Goal: Information Seeking & Learning: Learn about a topic

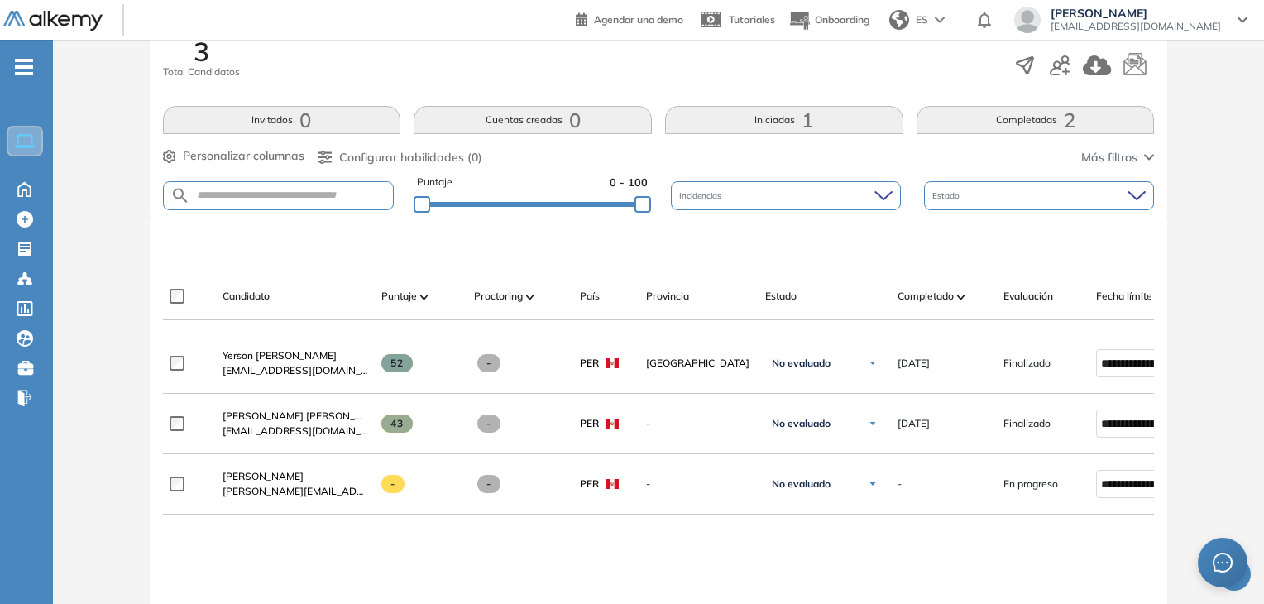
scroll to position [331, 0]
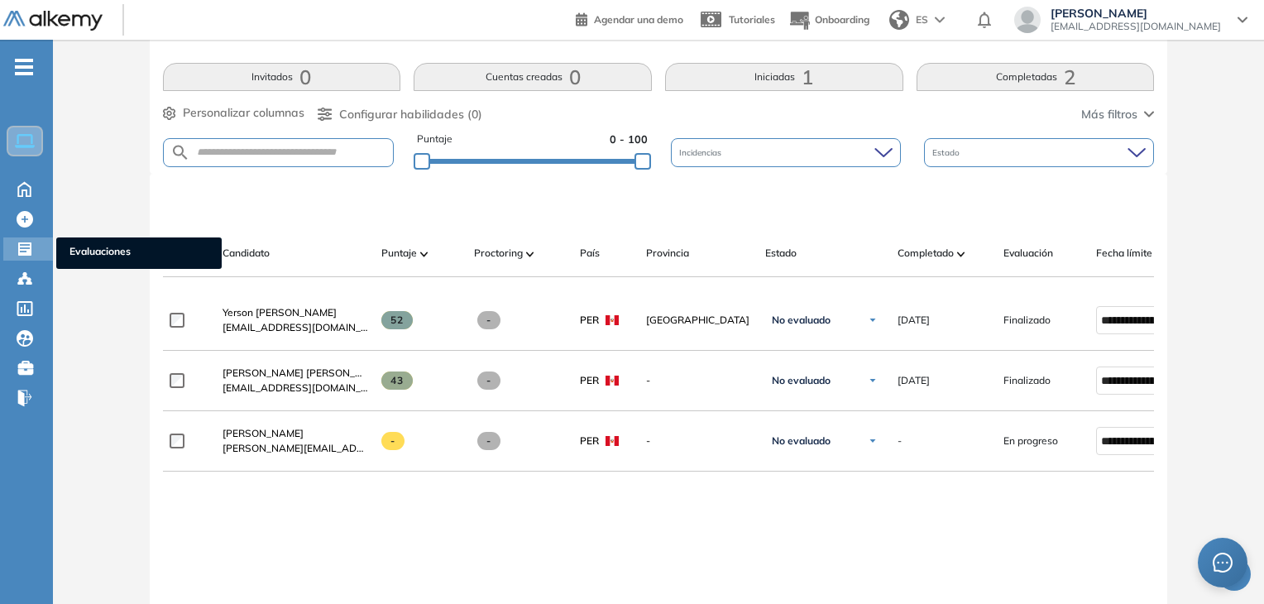
click at [30, 256] on div "Evaluaciones Evaluaciones" at bounding box center [28, 248] width 50 height 23
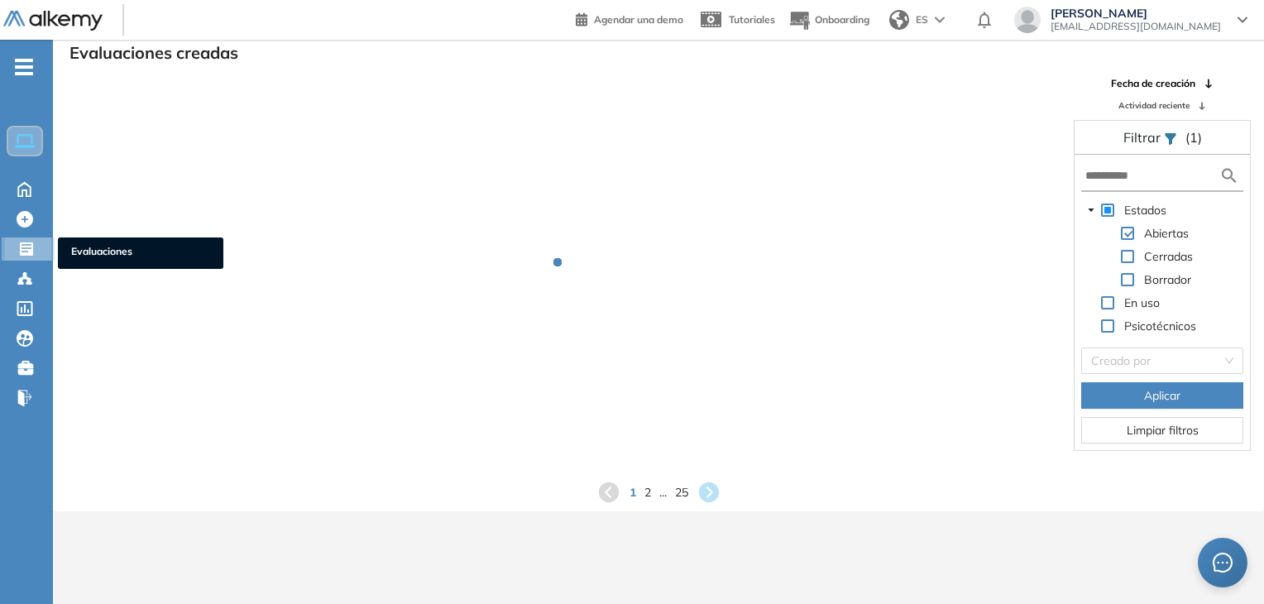
scroll to position [40, 0]
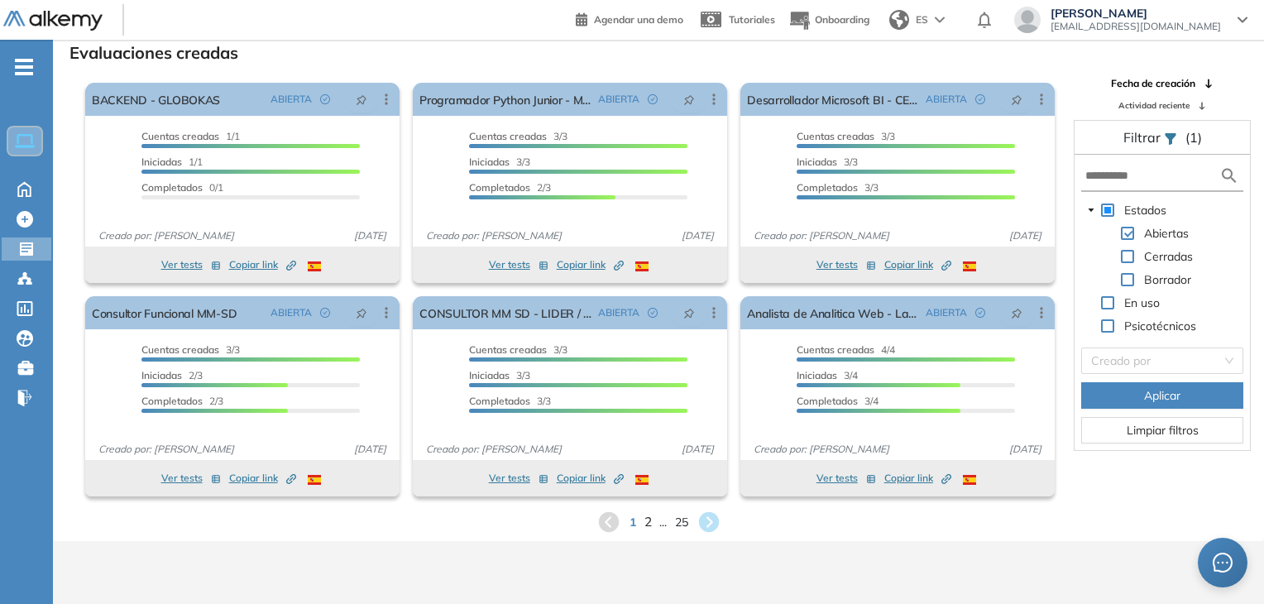
click at [646, 520] on span "2" at bounding box center [647, 521] width 7 height 19
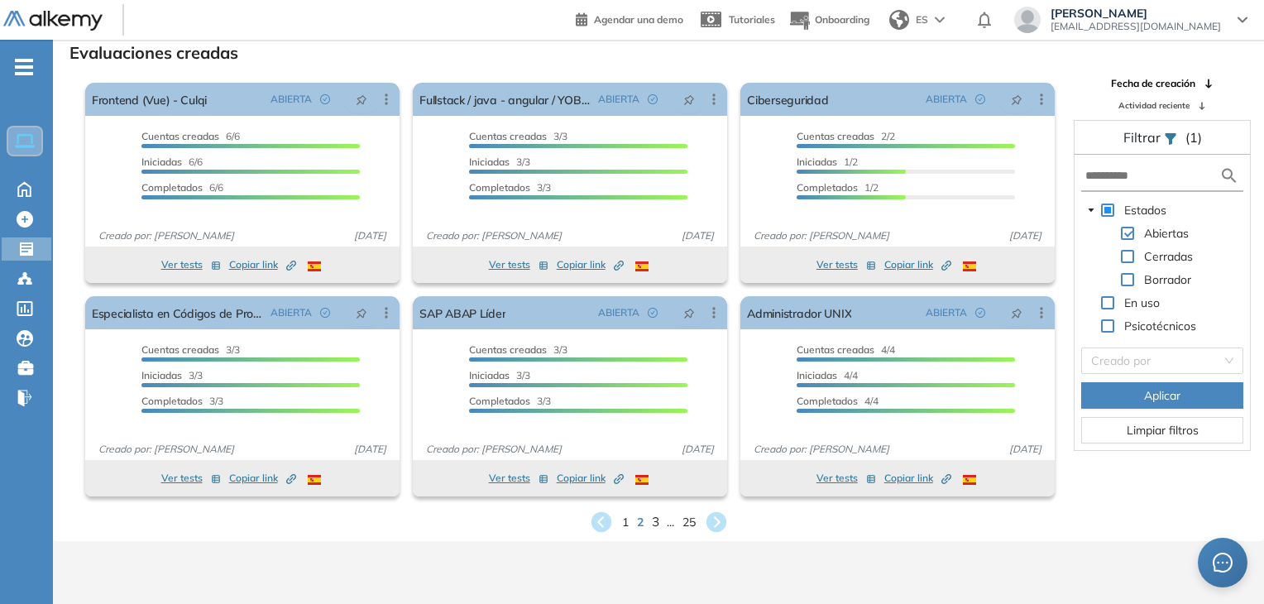
click at [654, 527] on span "3" at bounding box center [654, 521] width 7 height 19
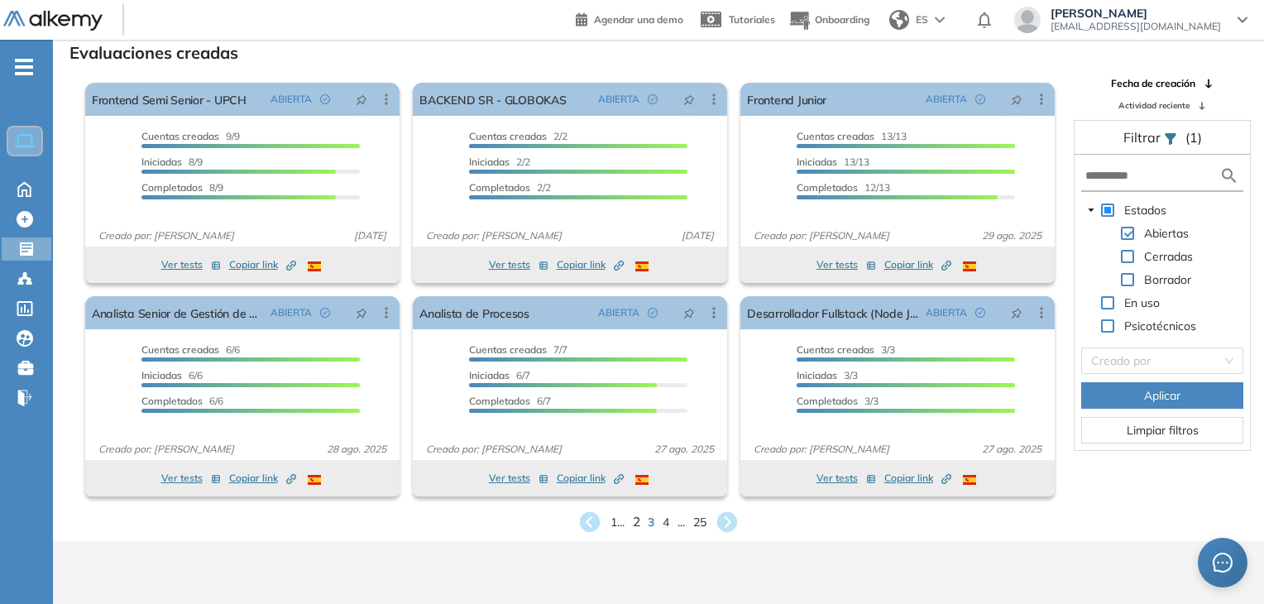
click at [633, 526] on span "2" at bounding box center [636, 521] width 7 height 19
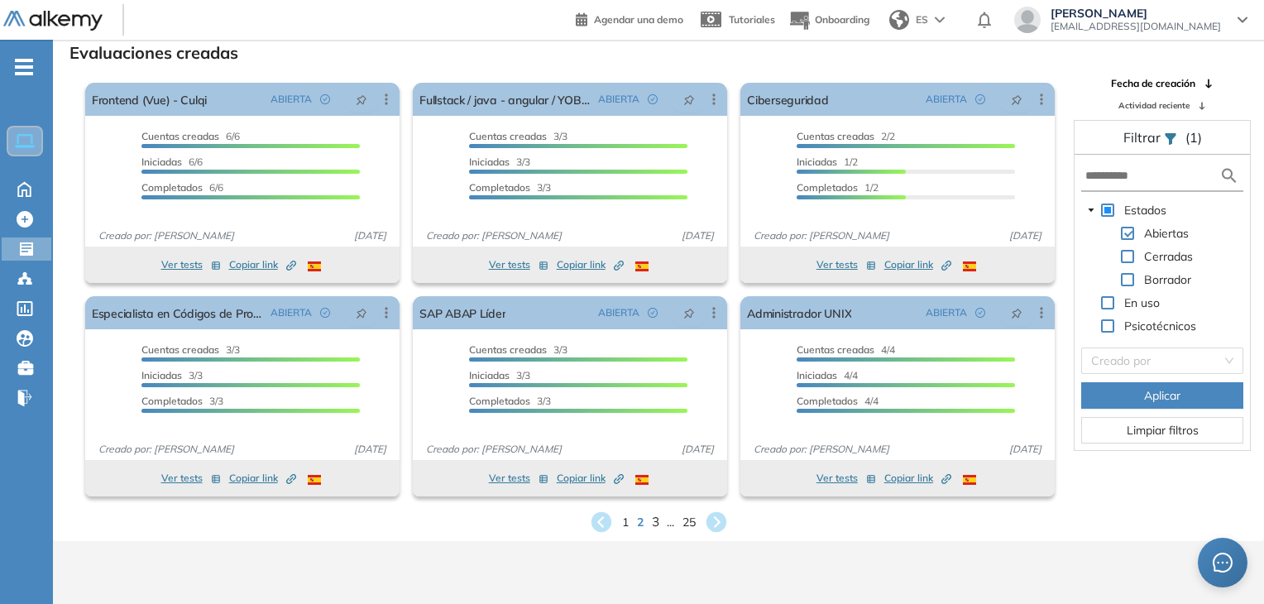
click at [654, 524] on span "3" at bounding box center [654, 521] width 7 height 19
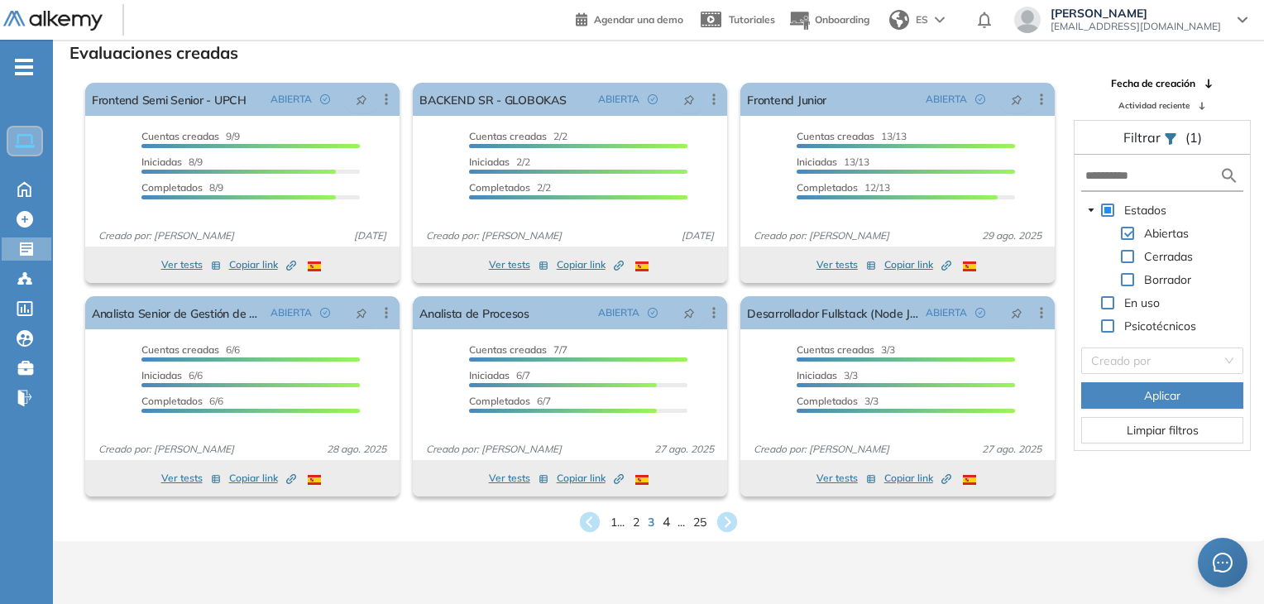
click at [665, 523] on span "4" at bounding box center [666, 521] width 7 height 19
click at [663, 523] on span "5" at bounding box center [666, 521] width 7 height 19
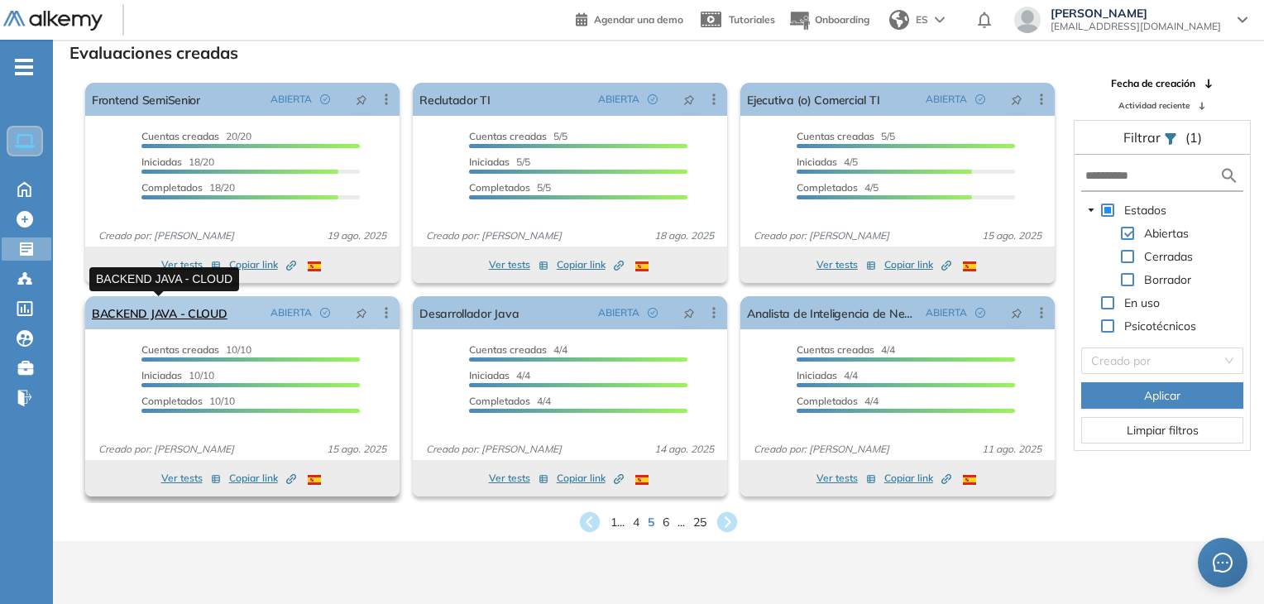
click at [156, 314] on link "BACKEND JAVA - CLOUD" at bounding box center [160, 312] width 136 height 33
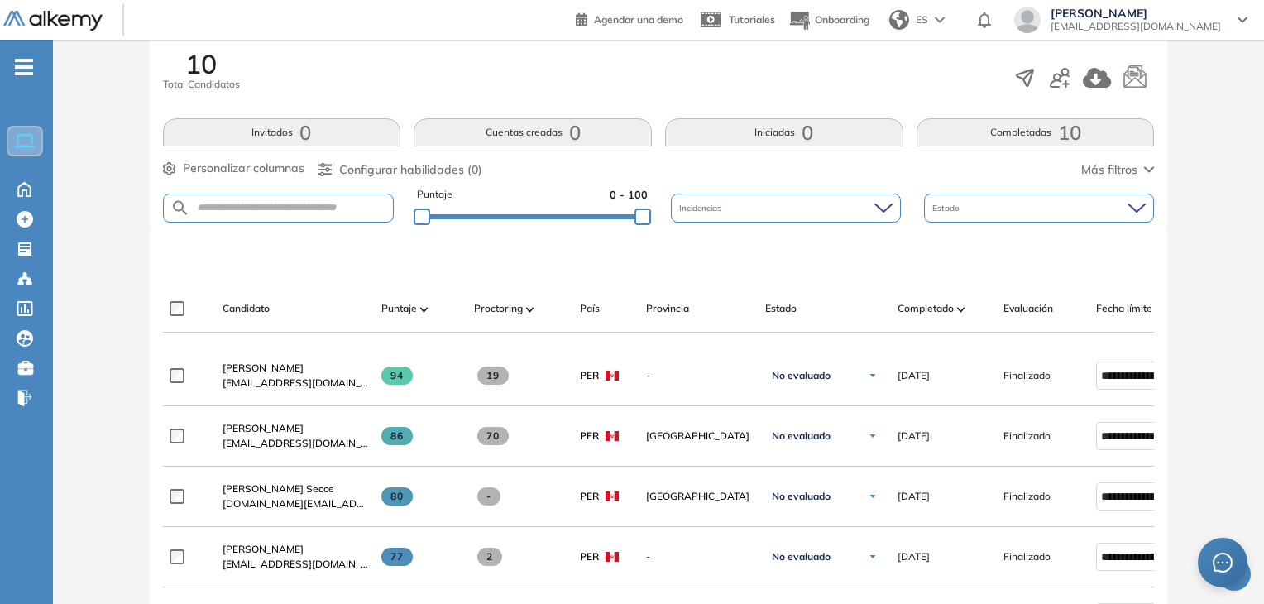
scroll to position [248, 0]
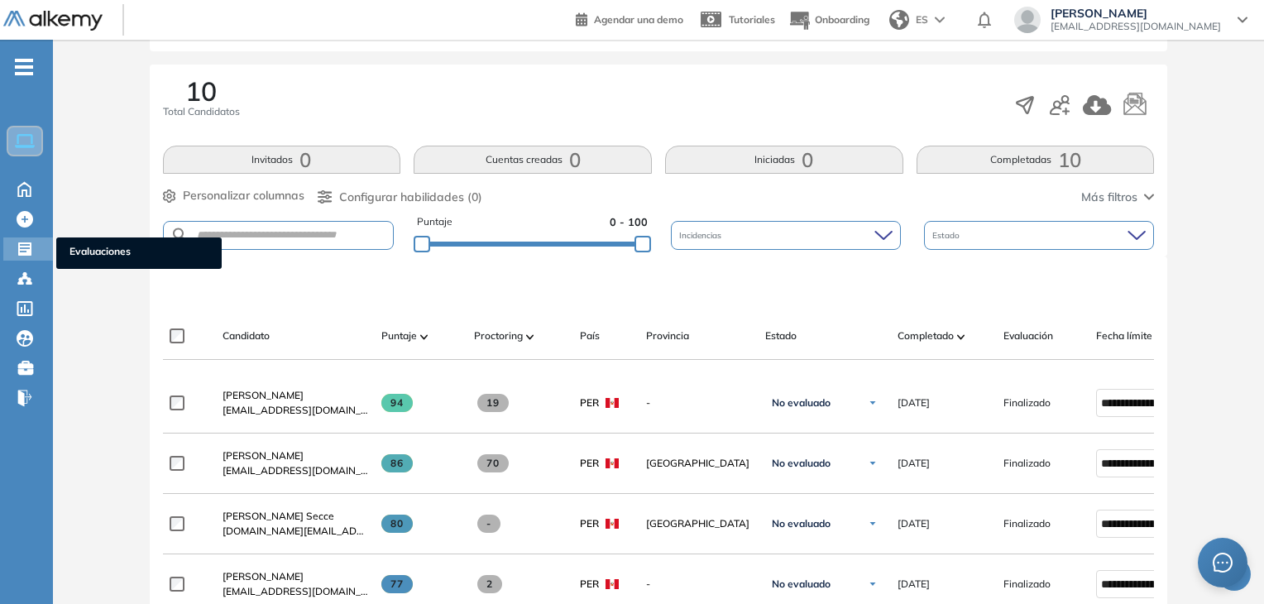
click at [20, 249] on icon at bounding box center [25, 249] width 17 height 17
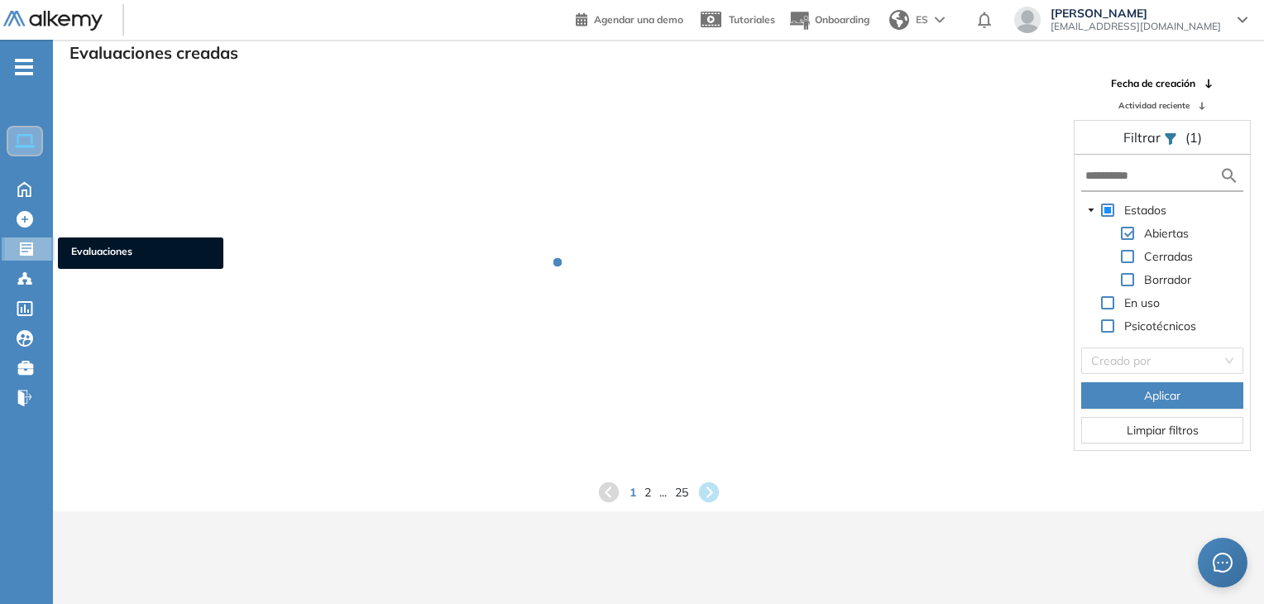
scroll to position [40, 0]
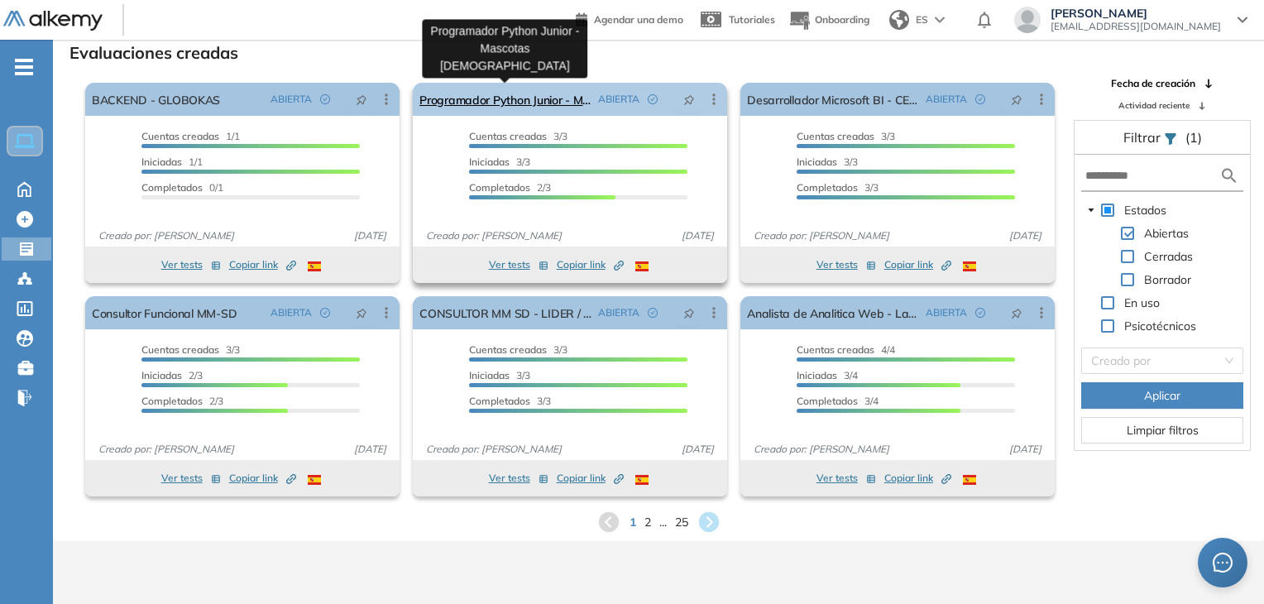
click at [534, 103] on link "Programador Python Junior - Mascotas [DEMOGRAPHIC_DATA]" at bounding box center [505, 99] width 172 height 33
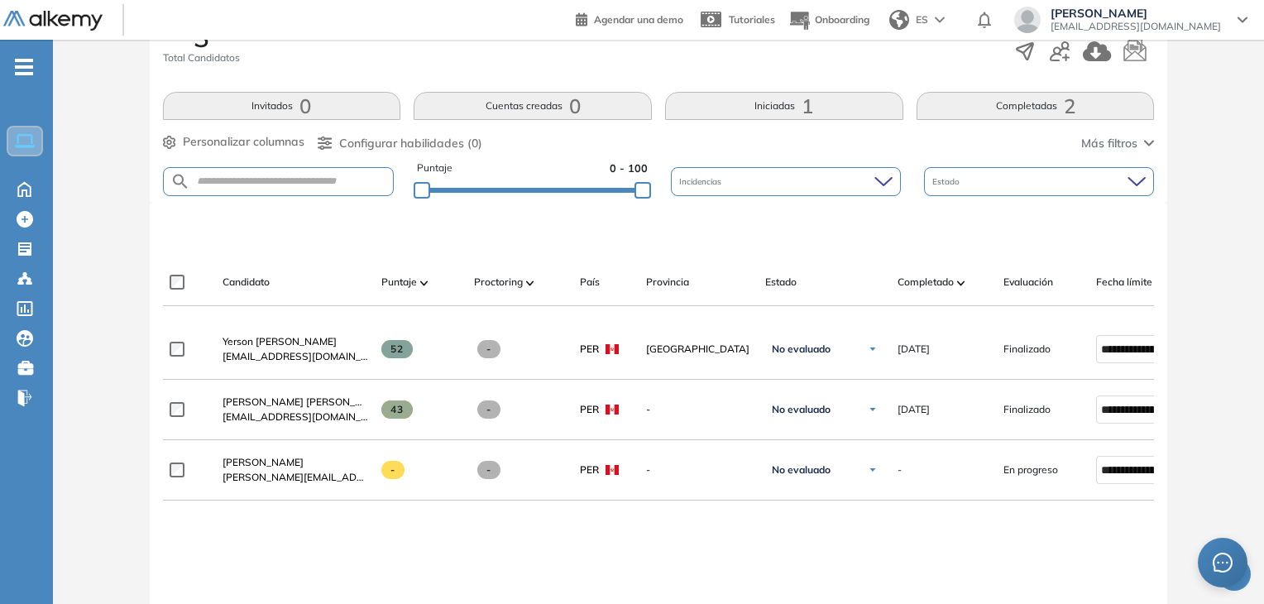
scroll to position [331, 0]
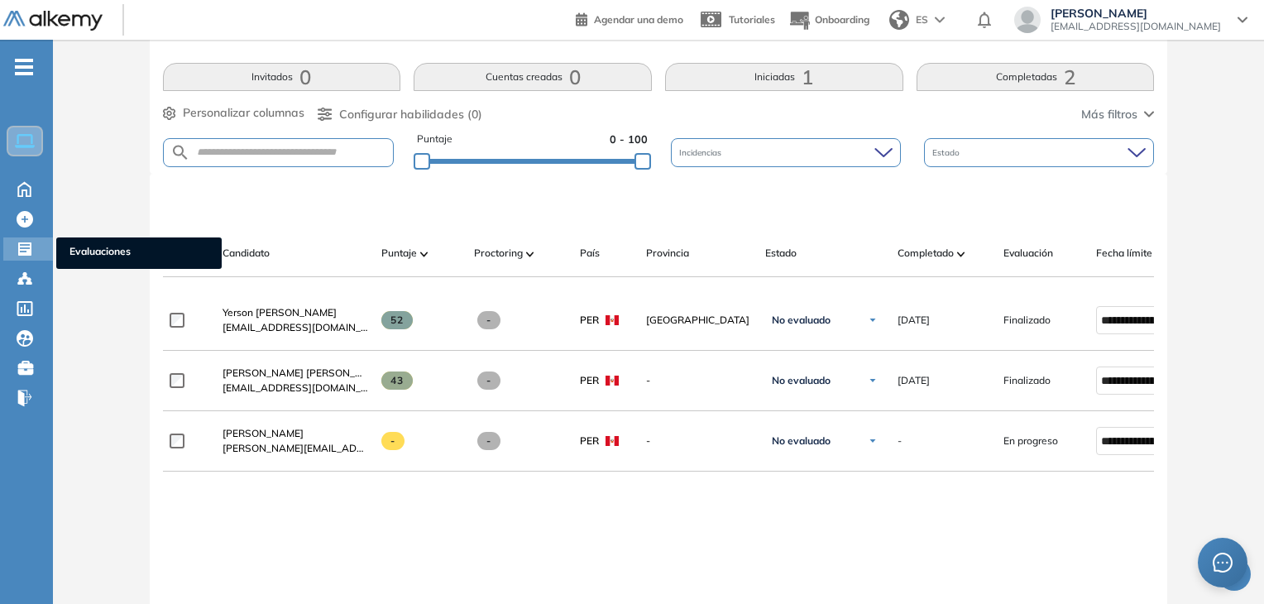
click at [22, 242] on icon at bounding box center [25, 249] width 17 height 17
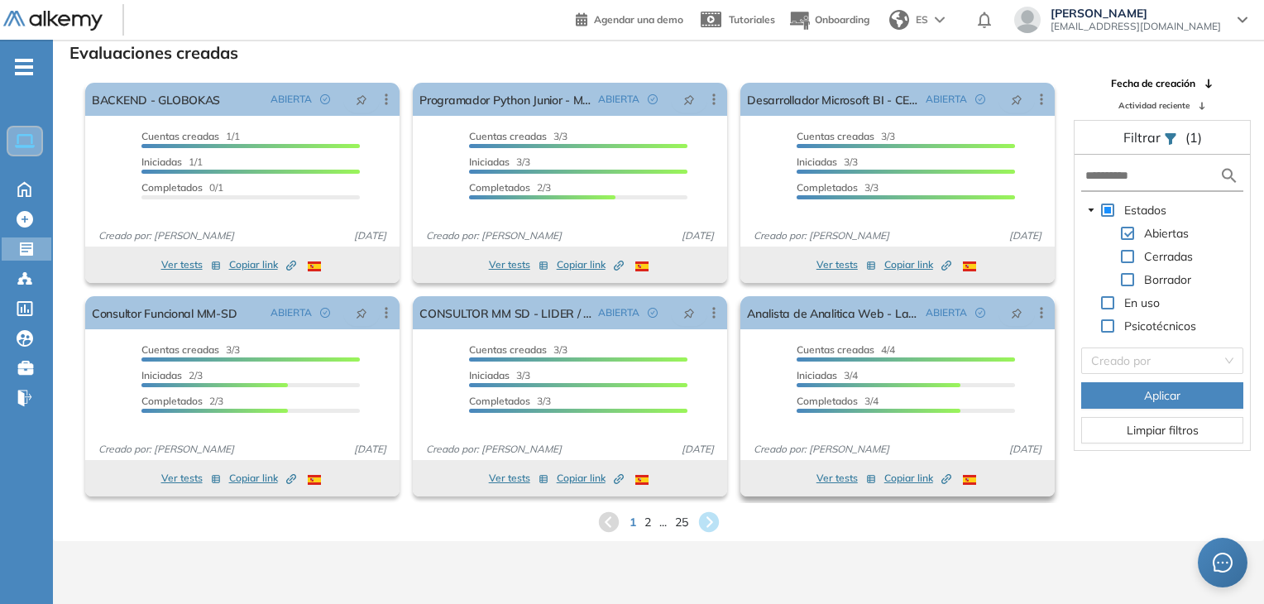
click at [920, 479] on span "Copiar link Created by potrace 1.16, written by [PERSON_NAME] [DATE]-[DATE]" at bounding box center [917, 478] width 67 height 15
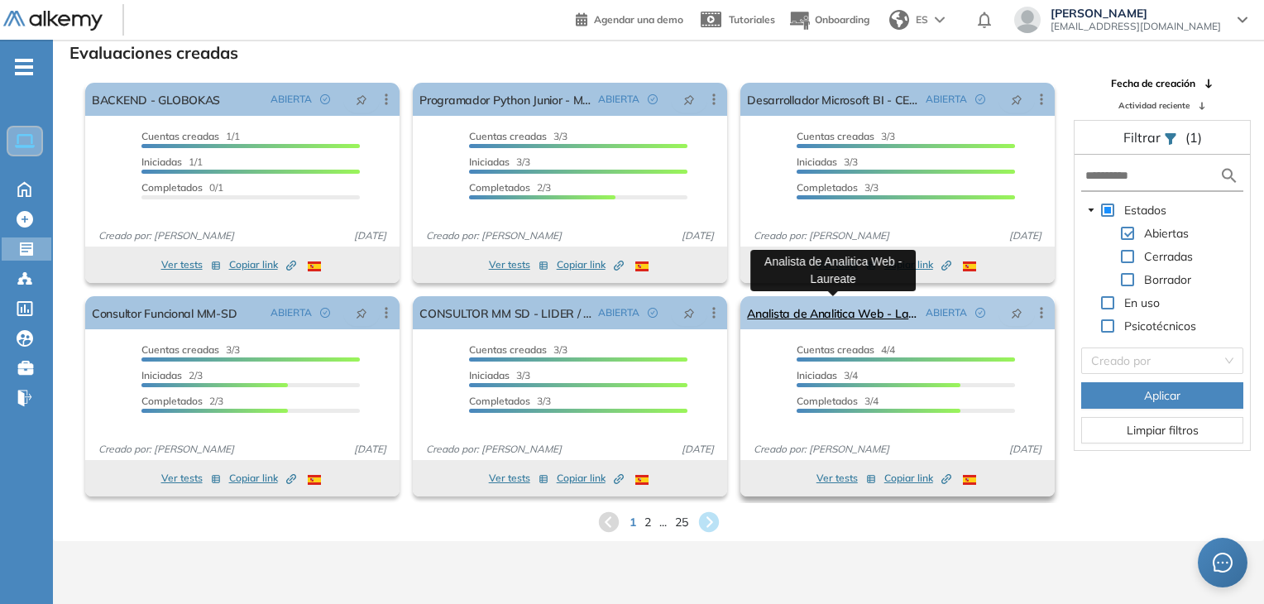
click at [839, 304] on link "Analista de Analitica Web - Laureate" at bounding box center [833, 312] width 172 height 33
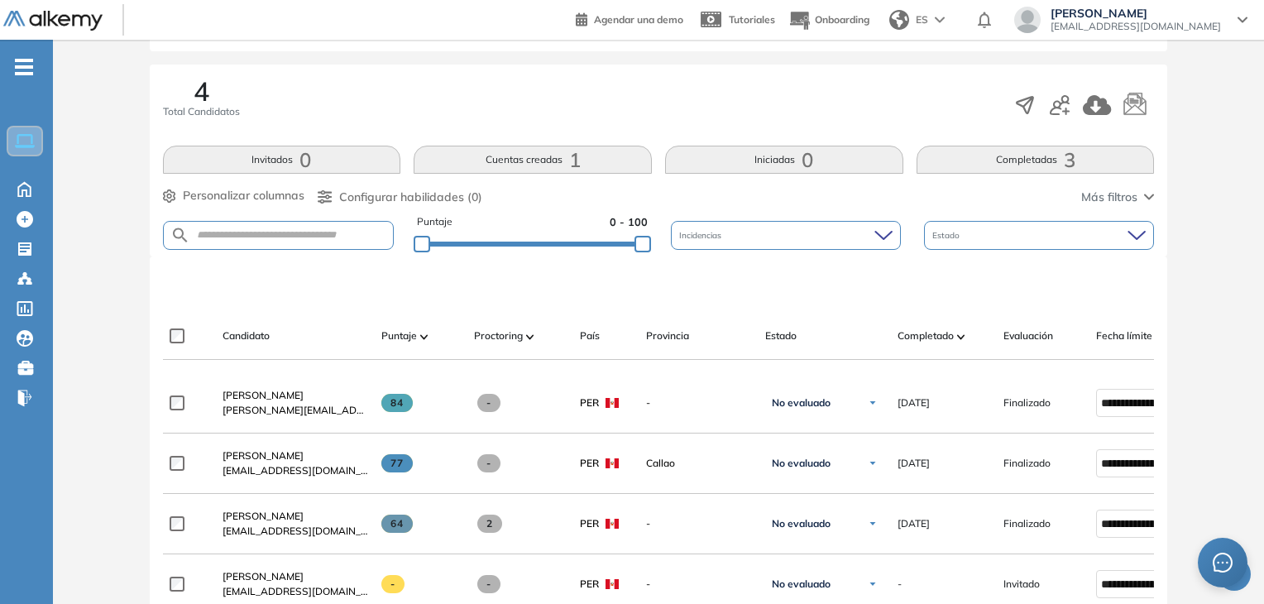
scroll to position [414, 0]
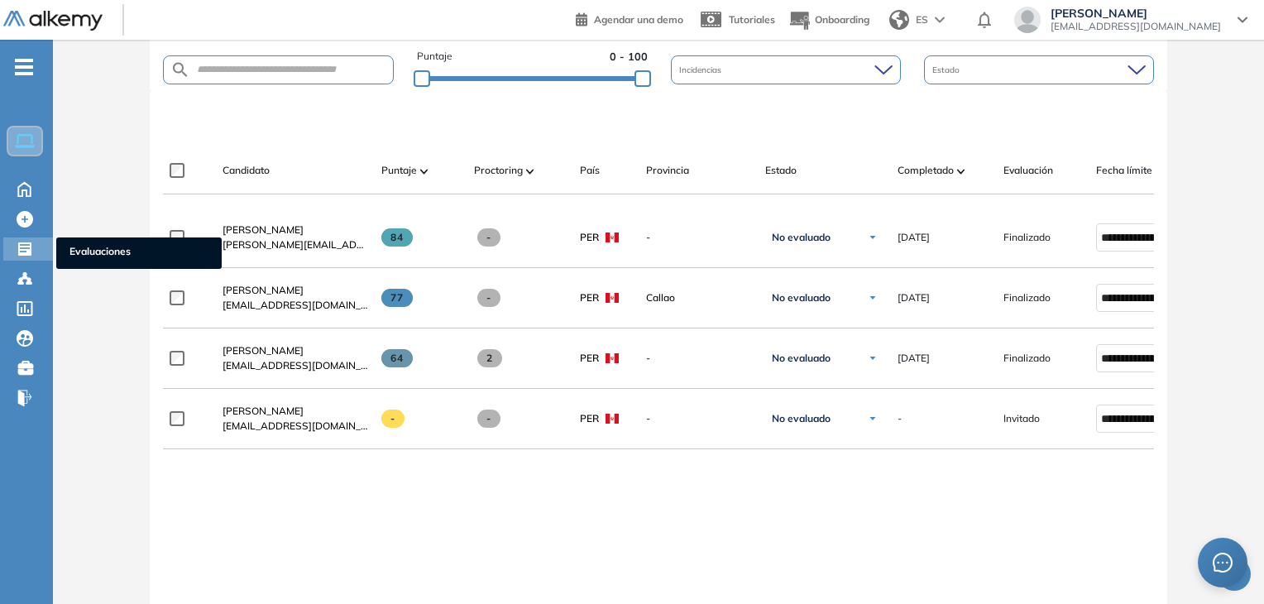
click at [31, 242] on icon at bounding box center [24, 248] width 13 height 13
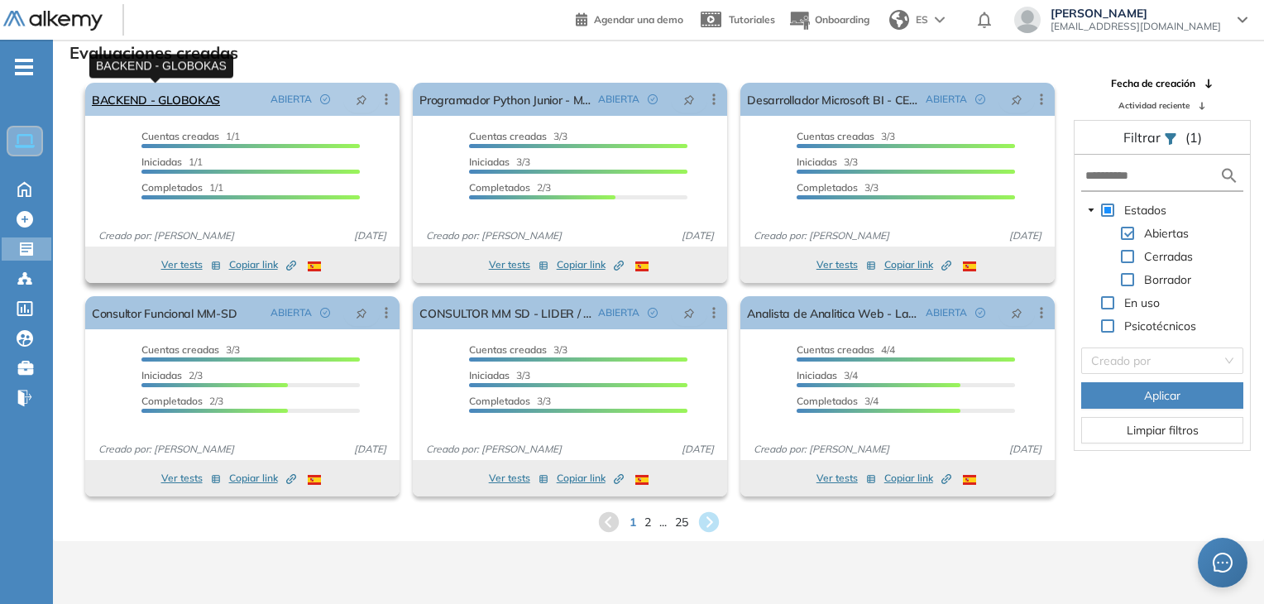
click at [185, 98] on link "BACKEND - GLOBOKAS" at bounding box center [156, 99] width 128 height 33
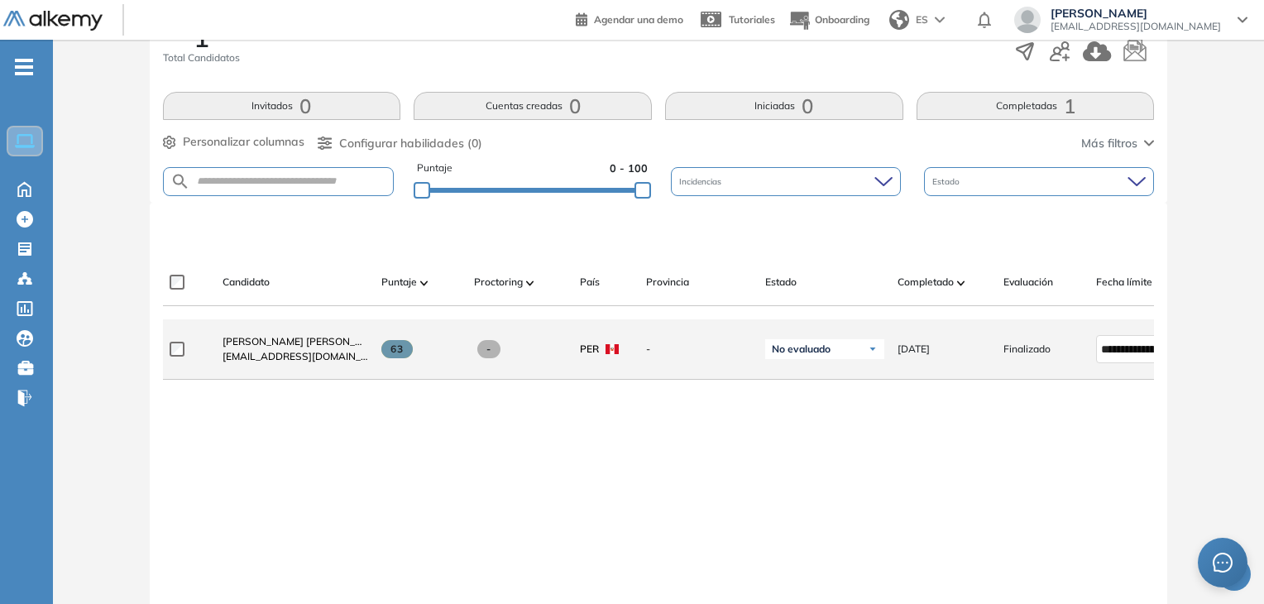
scroll to position [331, 0]
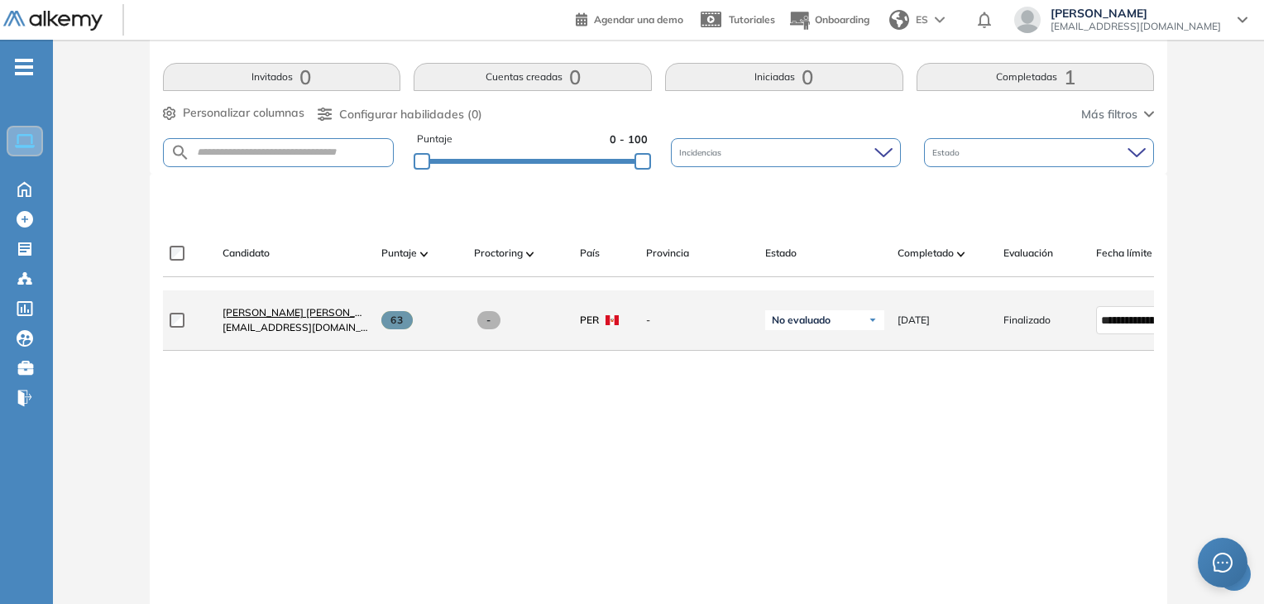
click at [238, 318] on span "[PERSON_NAME] [PERSON_NAME]" at bounding box center [305, 312] width 165 height 12
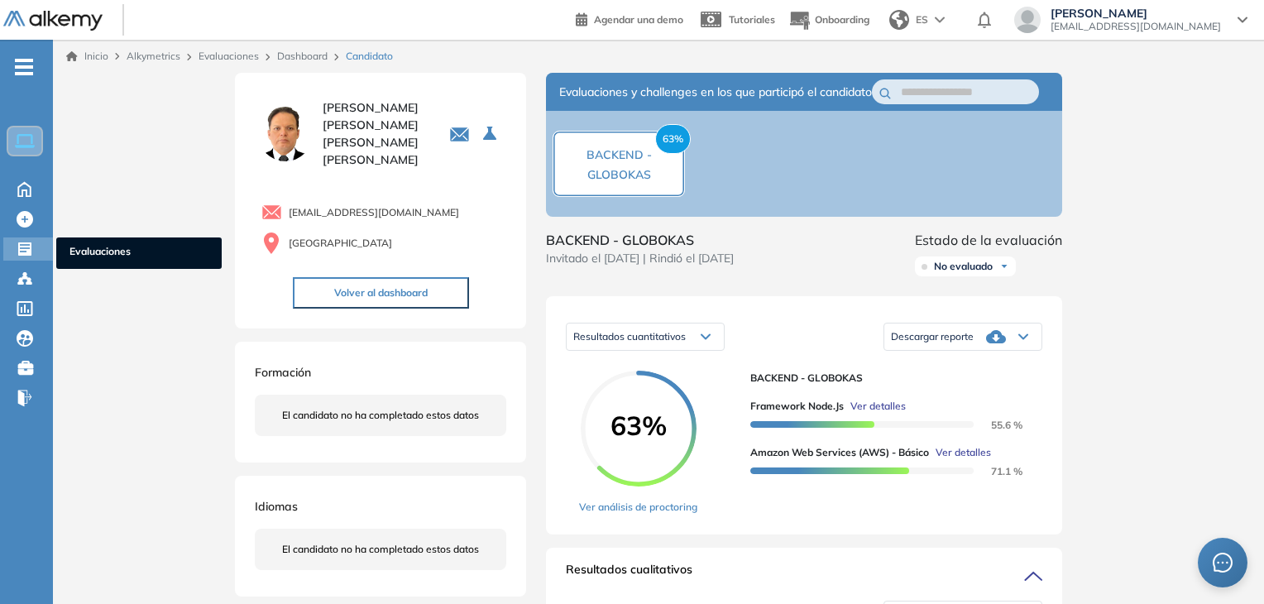
click at [24, 241] on icon at bounding box center [25, 249] width 17 height 17
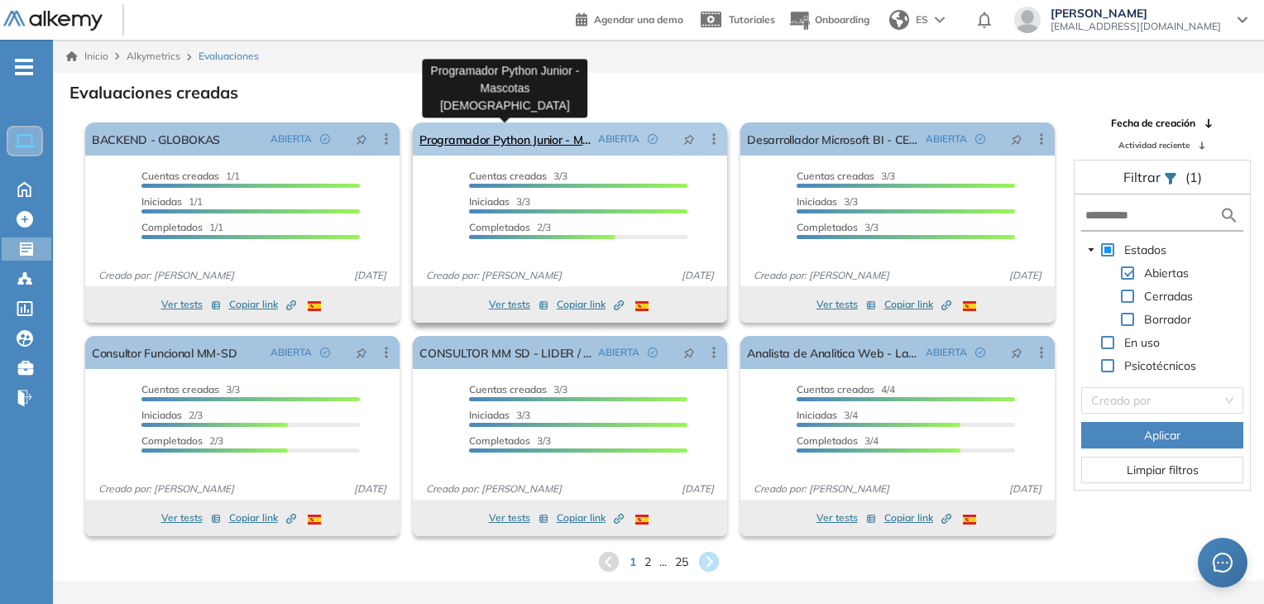
click at [541, 151] on link "Programador Python Junior - Mascotas [DEMOGRAPHIC_DATA]" at bounding box center [505, 138] width 172 height 33
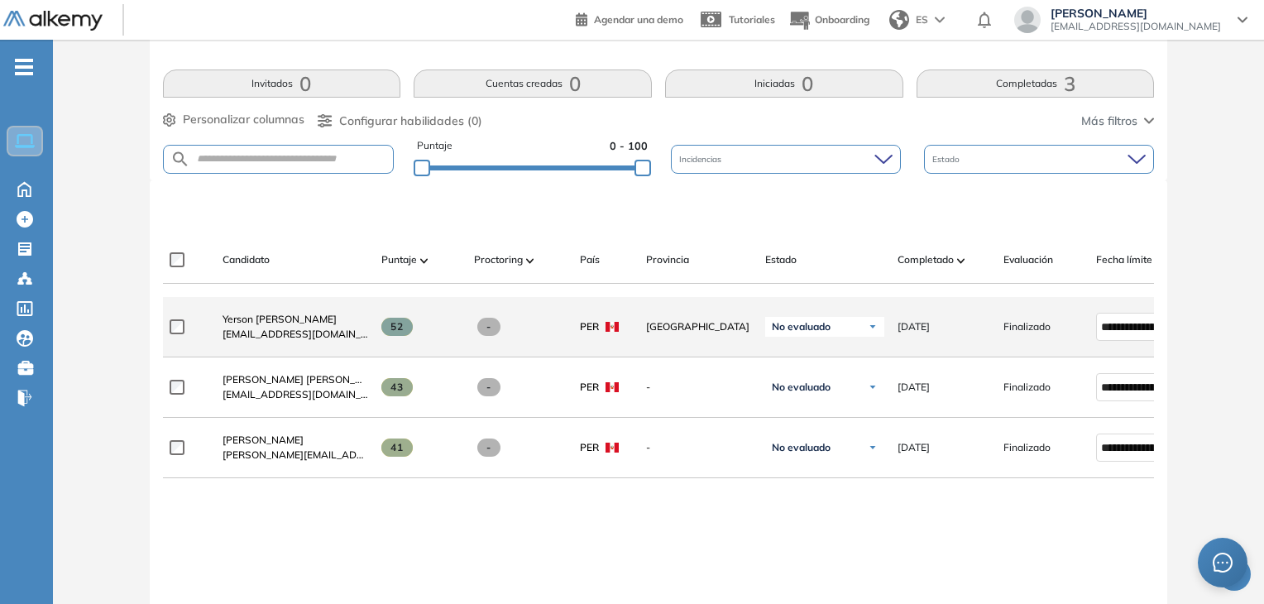
scroll to position [352, 0]
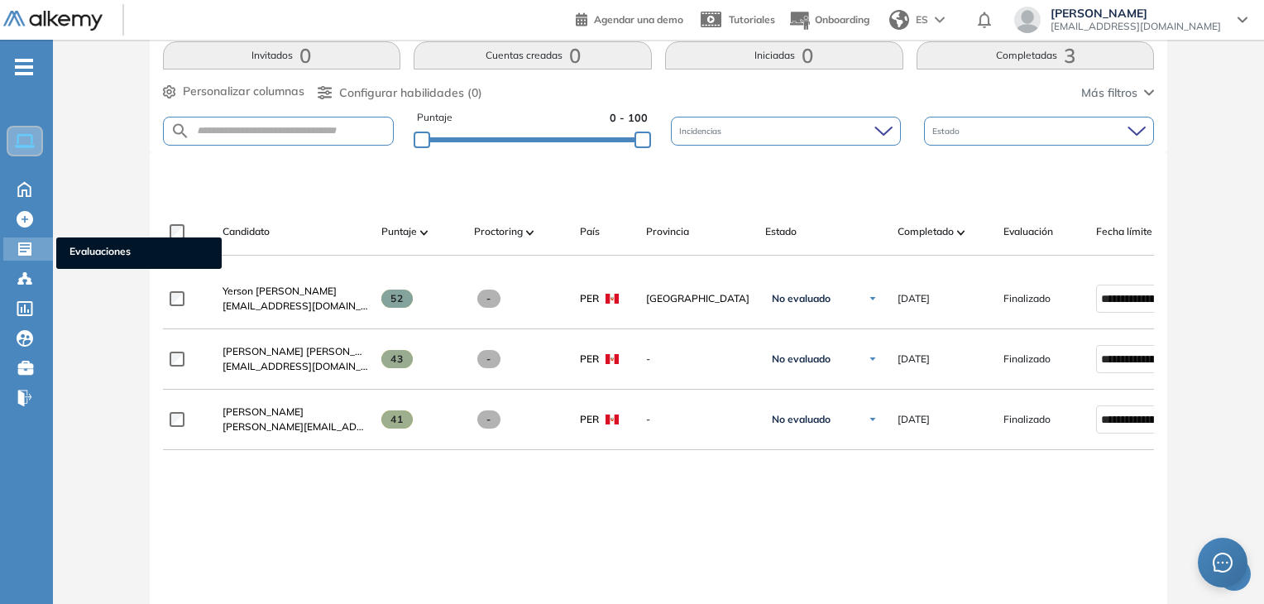
click at [26, 251] on icon at bounding box center [24, 248] width 13 height 13
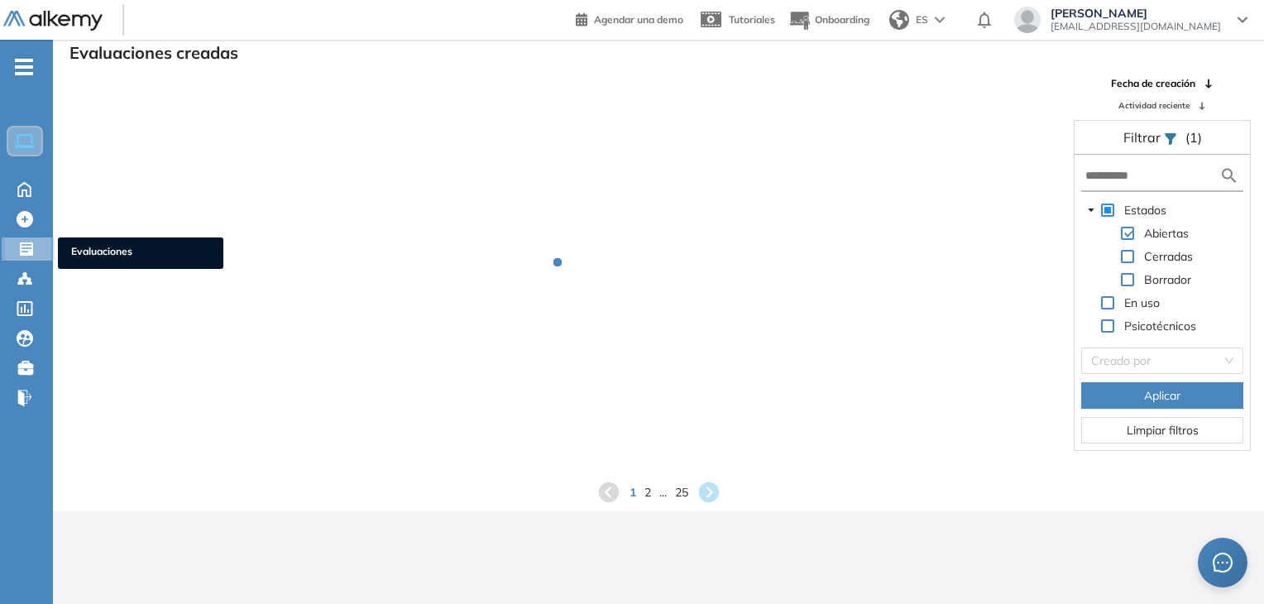
scroll to position [40, 0]
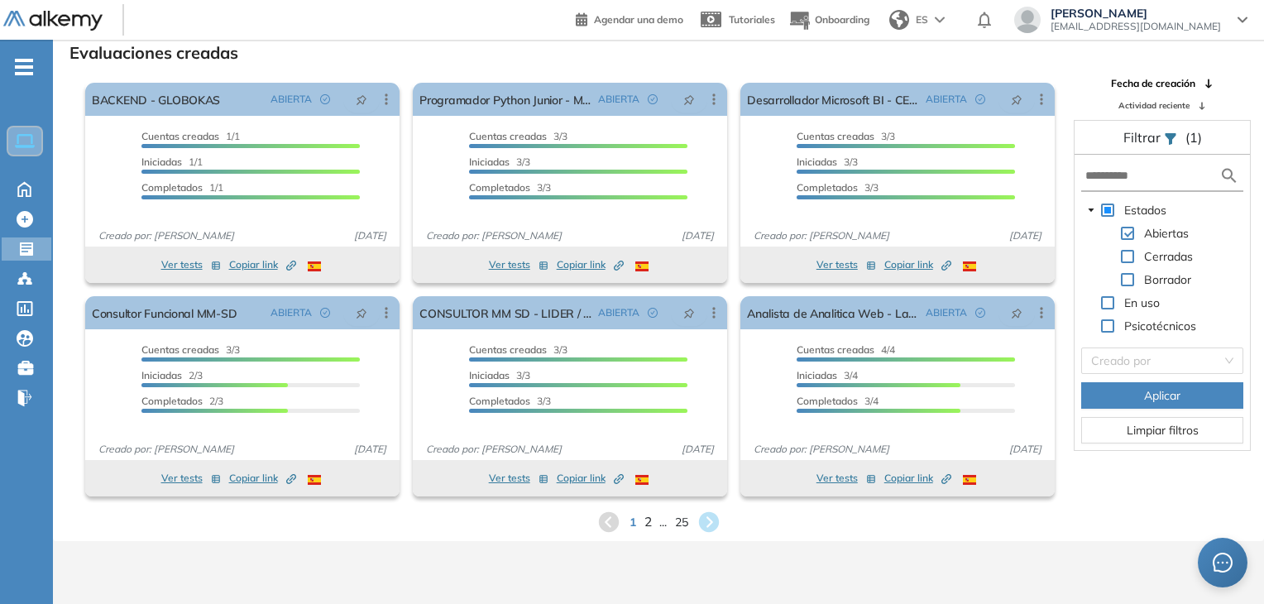
click at [649, 524] on span "2" at bounding box center [647, 521] width 7 height 19
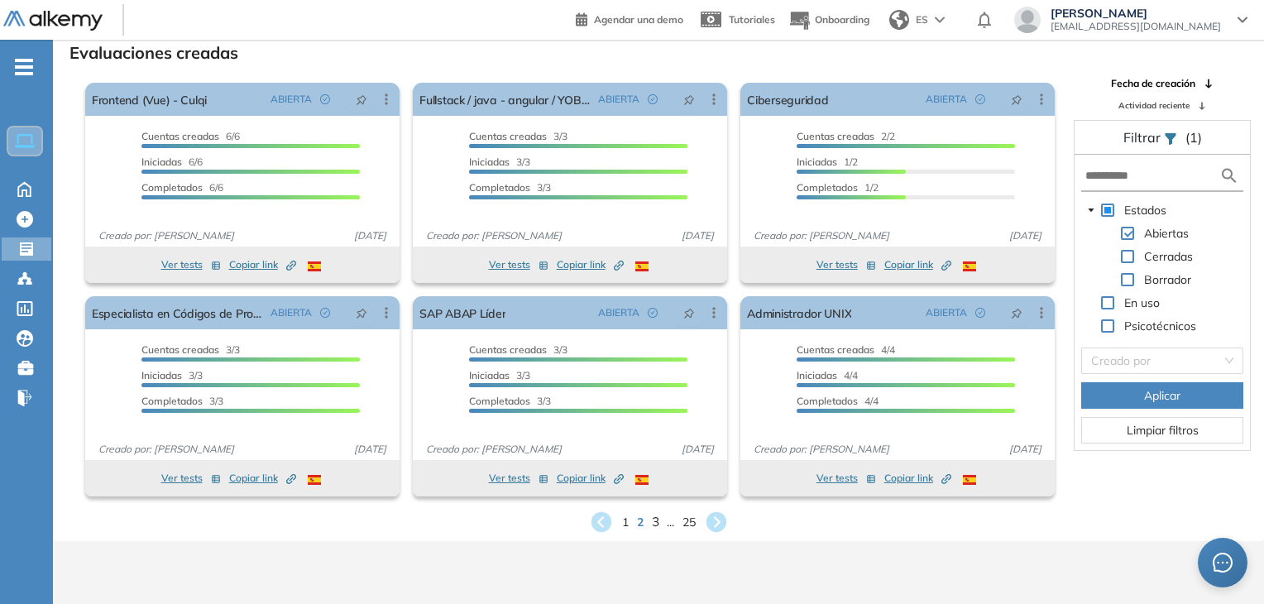
click at [654, 520] on span "3" at bounding box center [654, 521] width 7 height 19
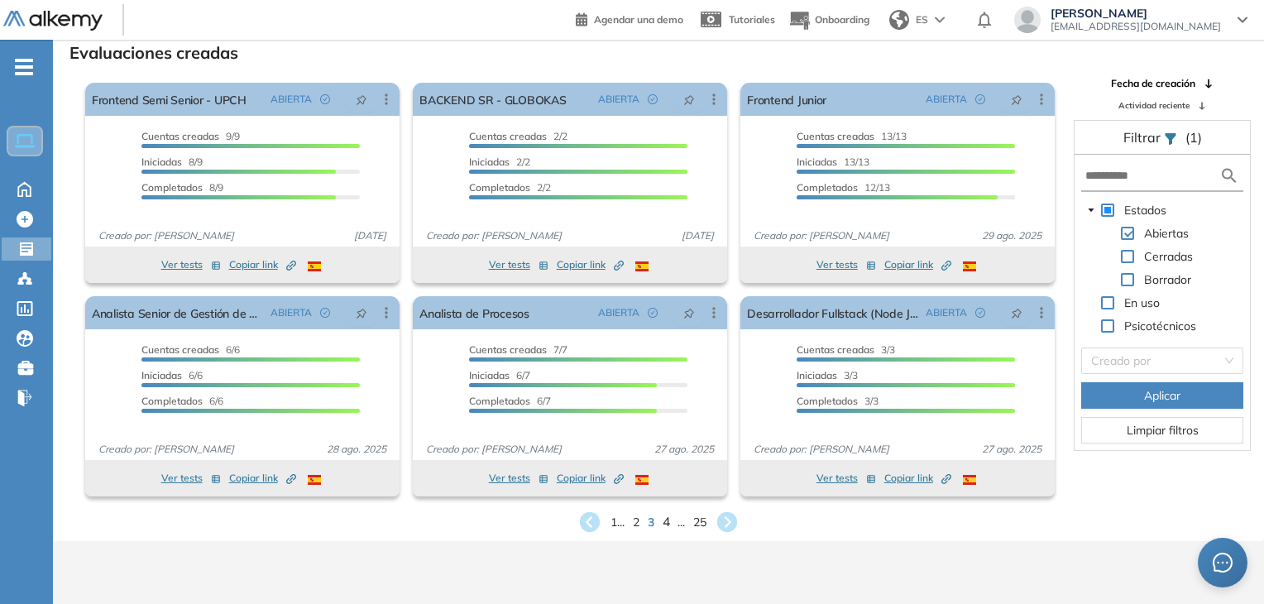
click at [668, 520] on span "4" at bounding box center [666, 521] width 7 height 19
click at [668, 520] on span "5" at bounding box center [666, 521] width 7 height 19
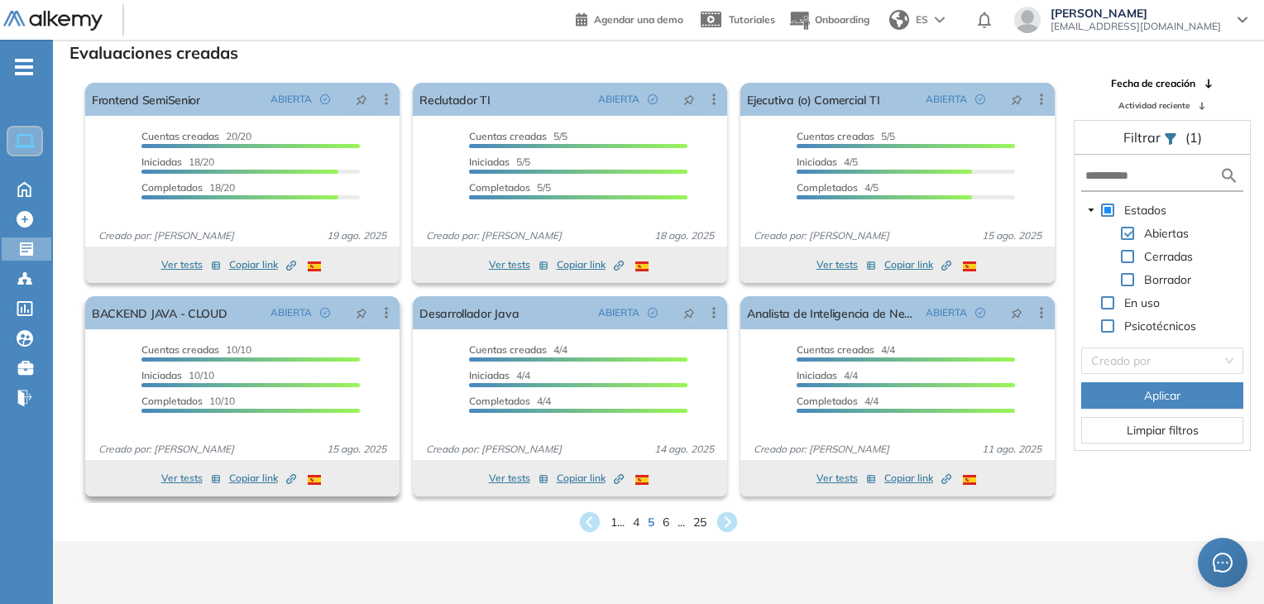
click at [258, 480] on span "Copiar link Created by potrace 1.16, written by [PERSON_NAME] [DATE]-[DATE]" at bounding box center [262, 478] width 67 height 15
click at [613, 525] on span "1 ..." at bounding box center [618, 521] width 16 height 19
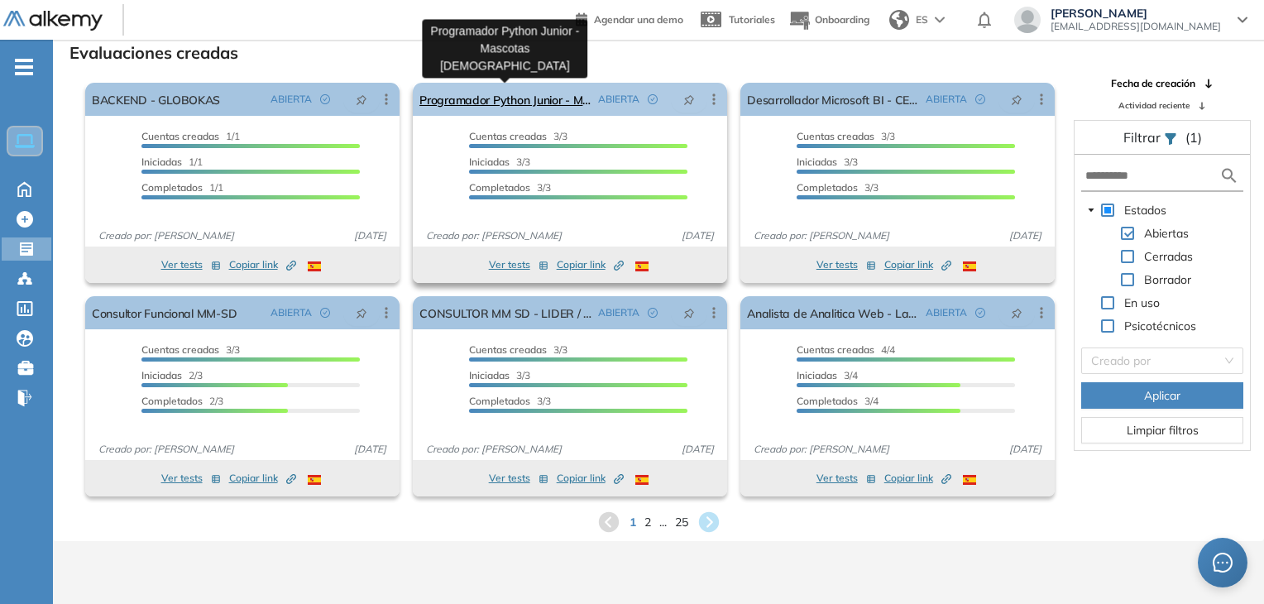
click at [515, 99] on link "Programador Python Junior - Mascotas [DEMOGRAPHIC_DATA]" at bounding box center [505, 99] width 172 height 33
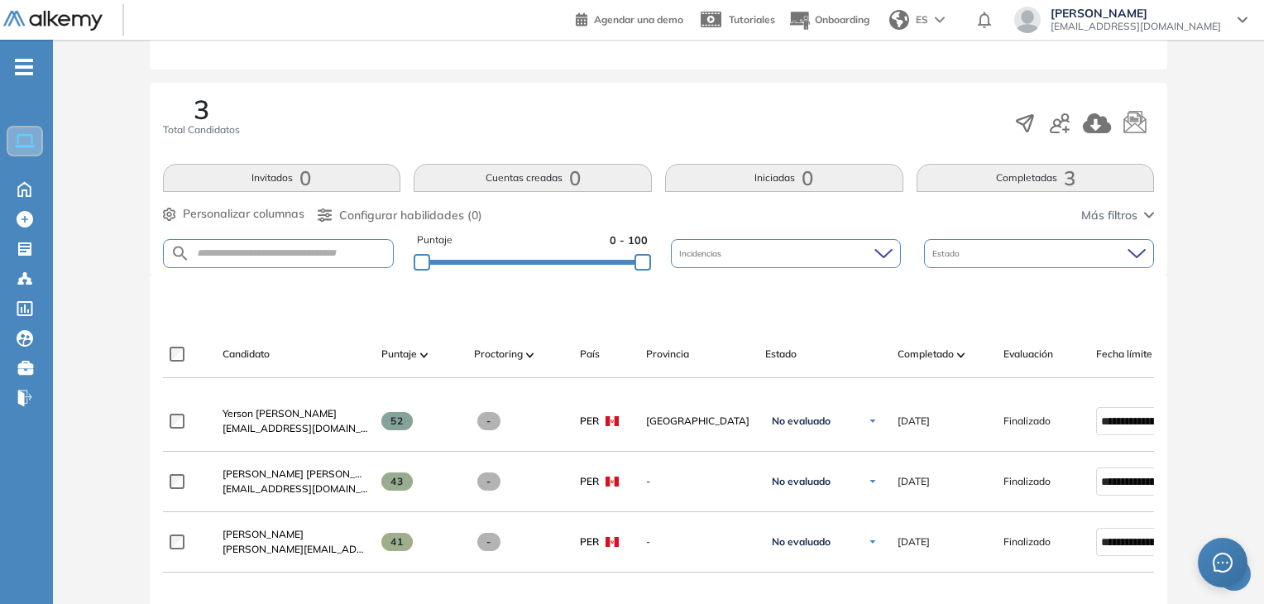
scroll to position [248, 0]
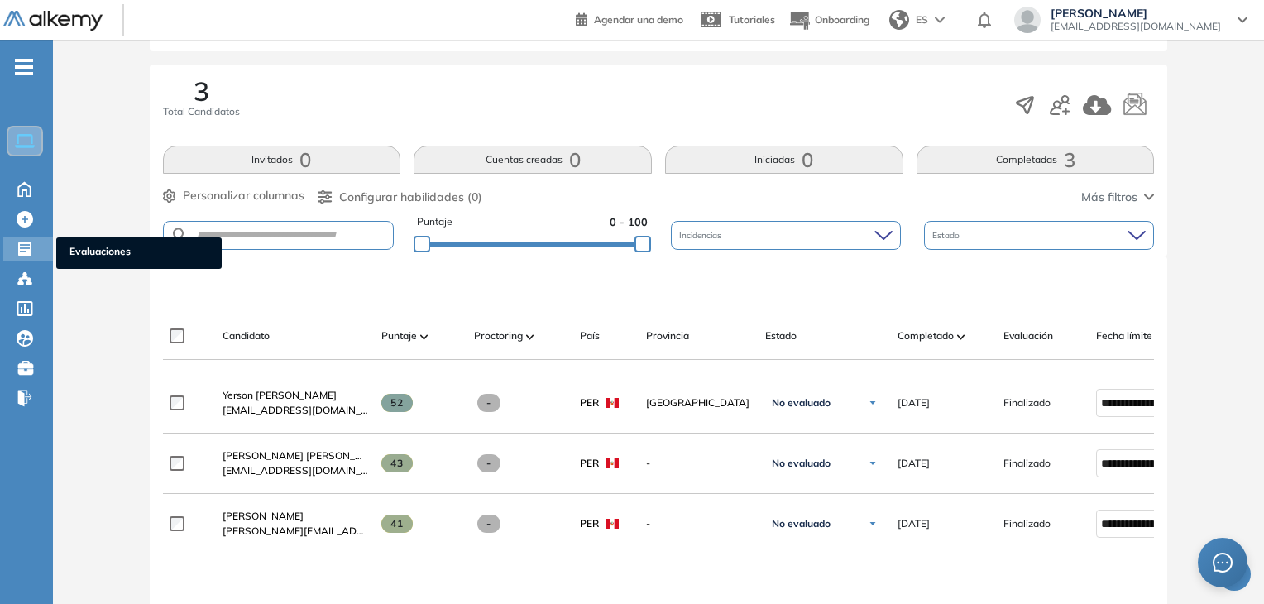
click at [18, 250] on icon at bounding box center [24, 248] width 13 height 13
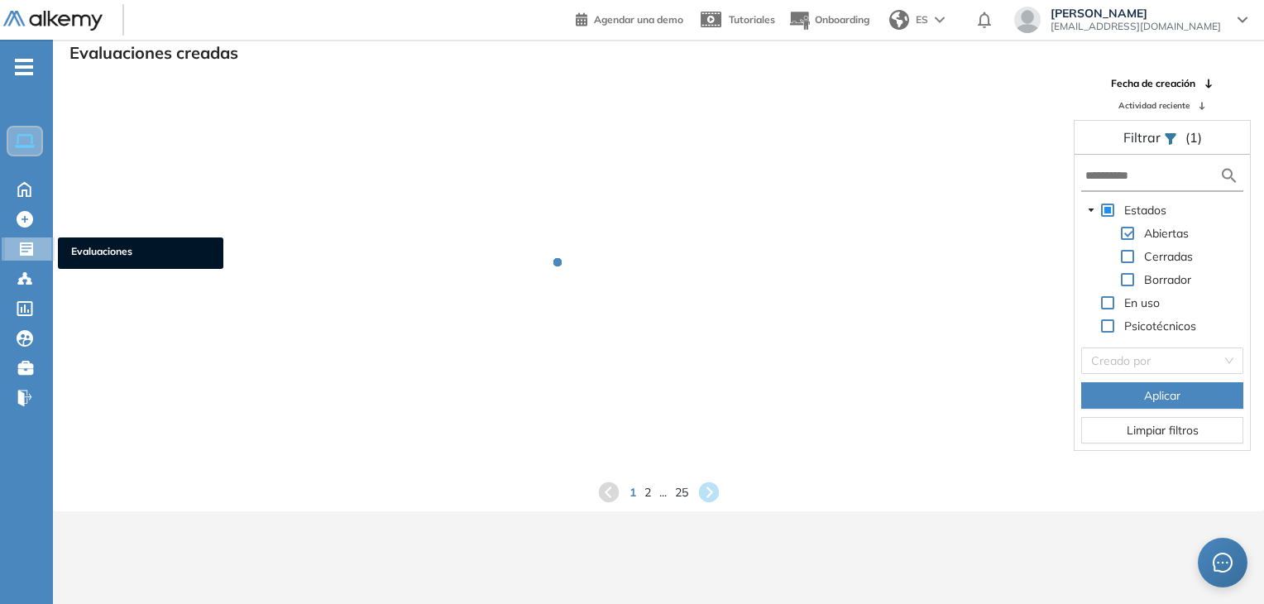
scroll to position [40, 0]
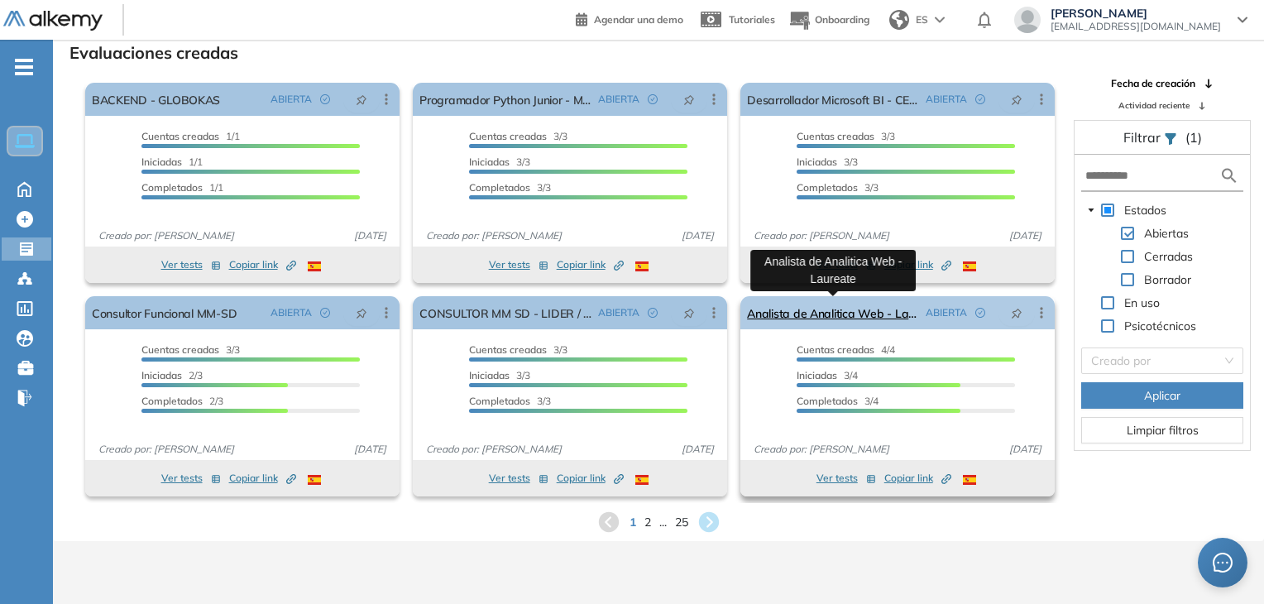
click at [825, 318] on link "Analista de Analitica Web - Laureate" at bounding box center [833, 312] width 172 height 33
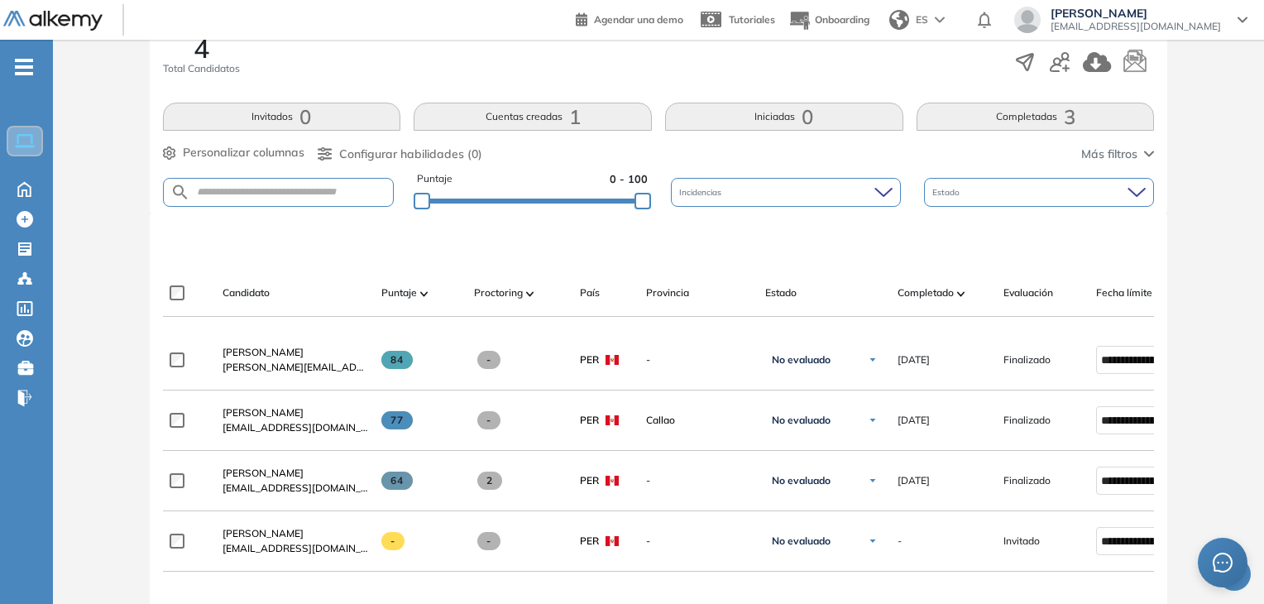
scroll to position [331, 0]
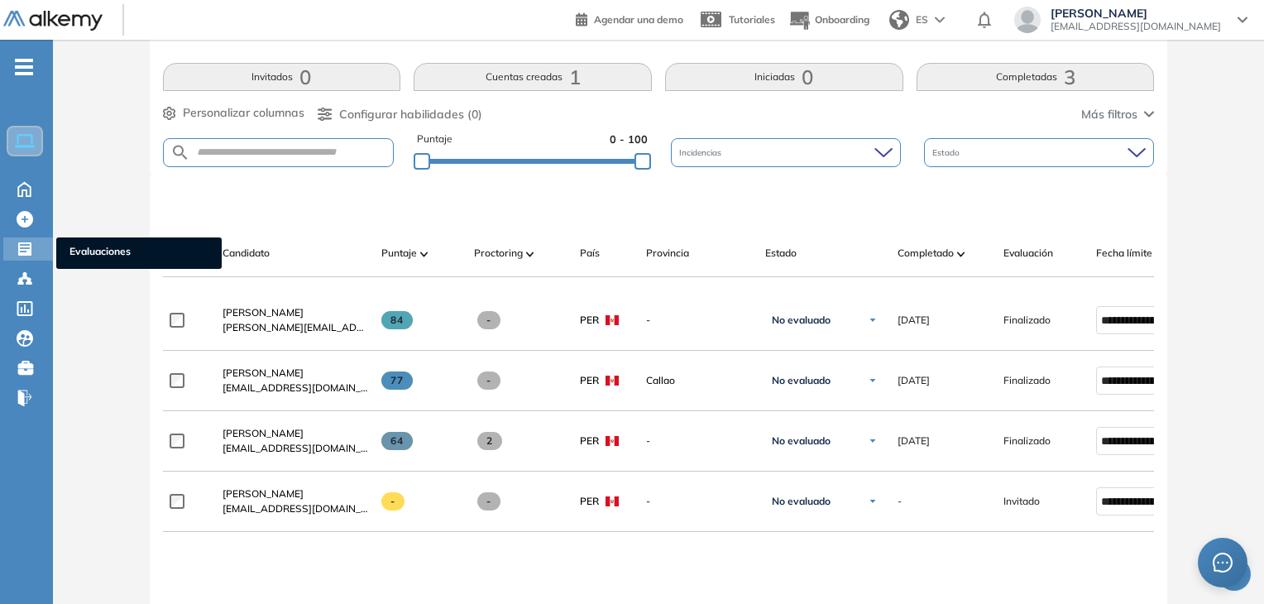
click at [16, 248] on div "Evaluaciones Evaluaciones" at bounding box center [28, 248] width 50 height 23
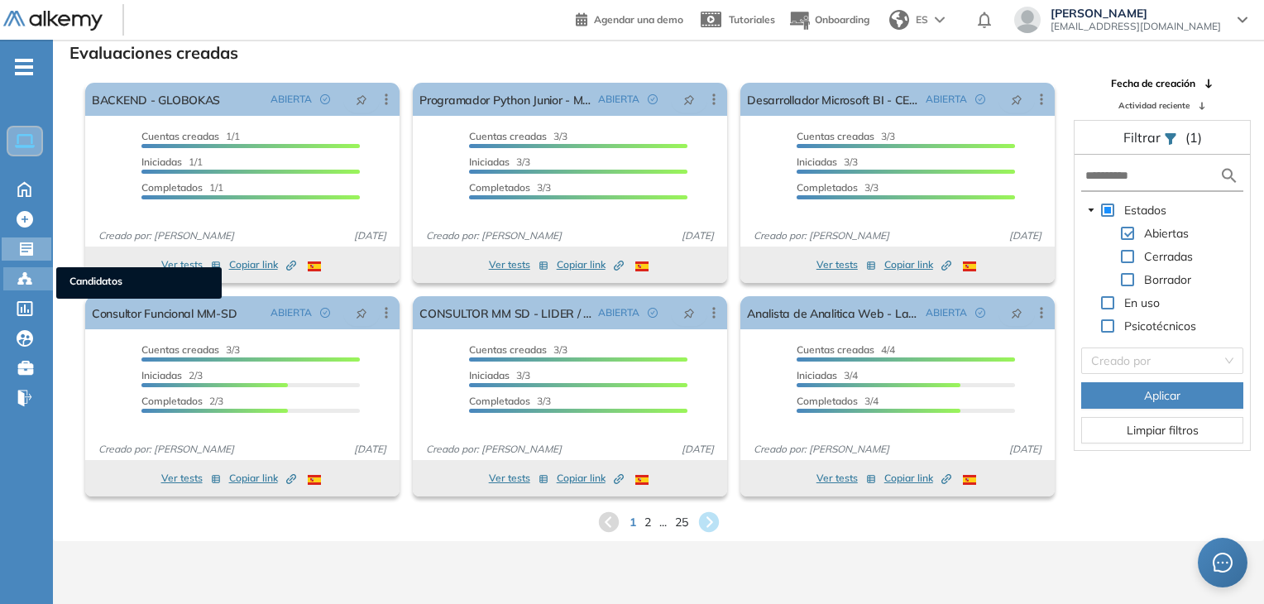
click at [22, 275] on icon at bounding box center [25, 279] width 17 height 17
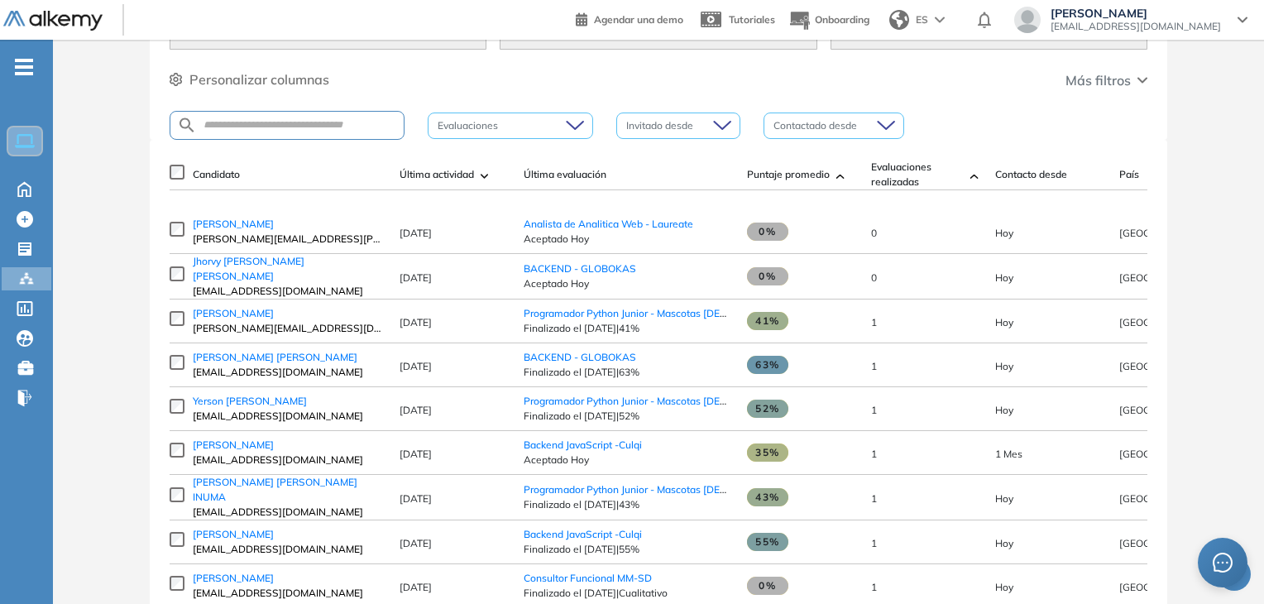
scroll to position [248, 0]
